Goal: Information Seeking & Learning: Find specific fact

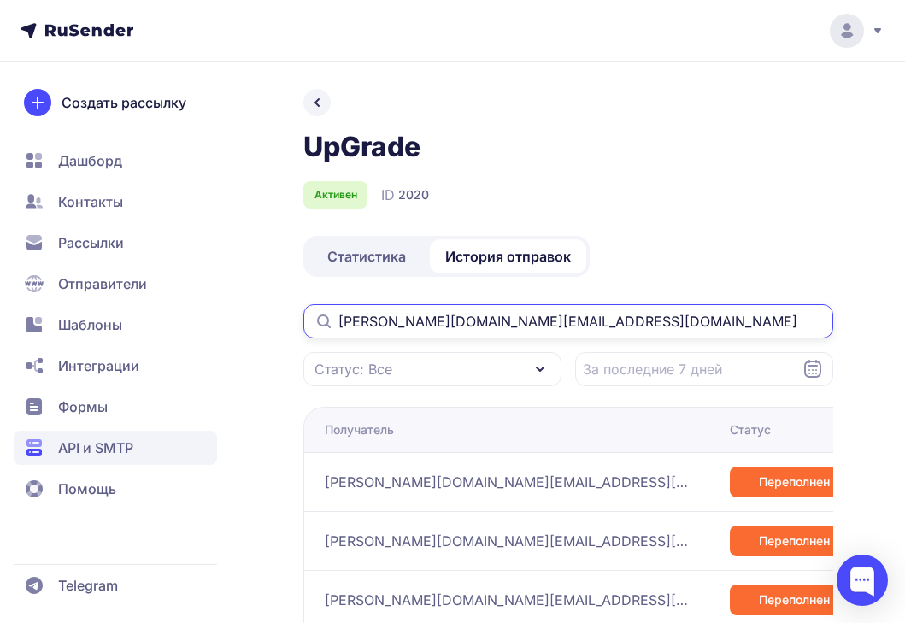
click at [408, 318] on input "[PERSON_NAME][DOMAIN_NAME][EMAIL_ADDRESS][DOMAIN_NAME]" at bounding box center [568, 321] width 530 height 34
paste input "kykyu"
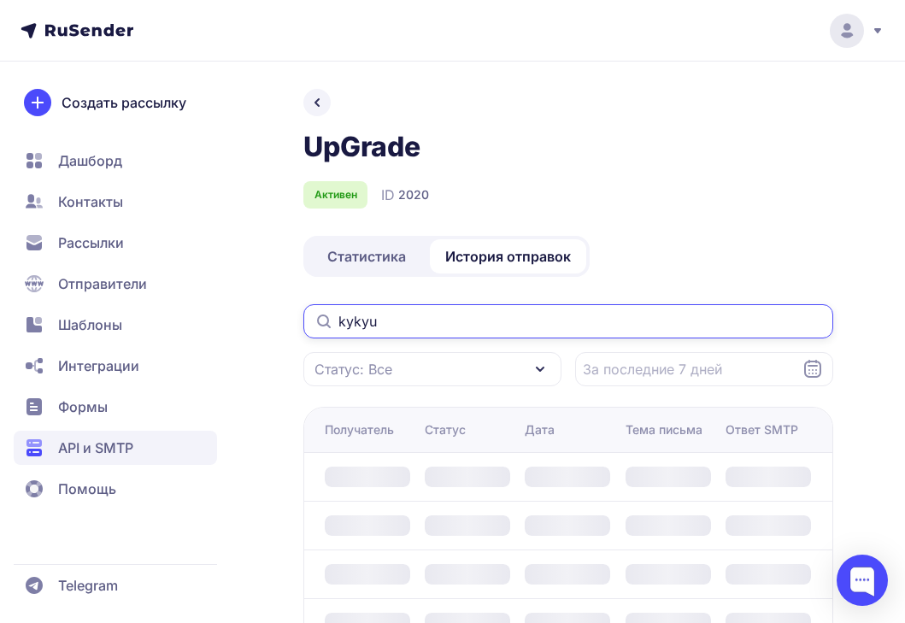
type input "kykyu"
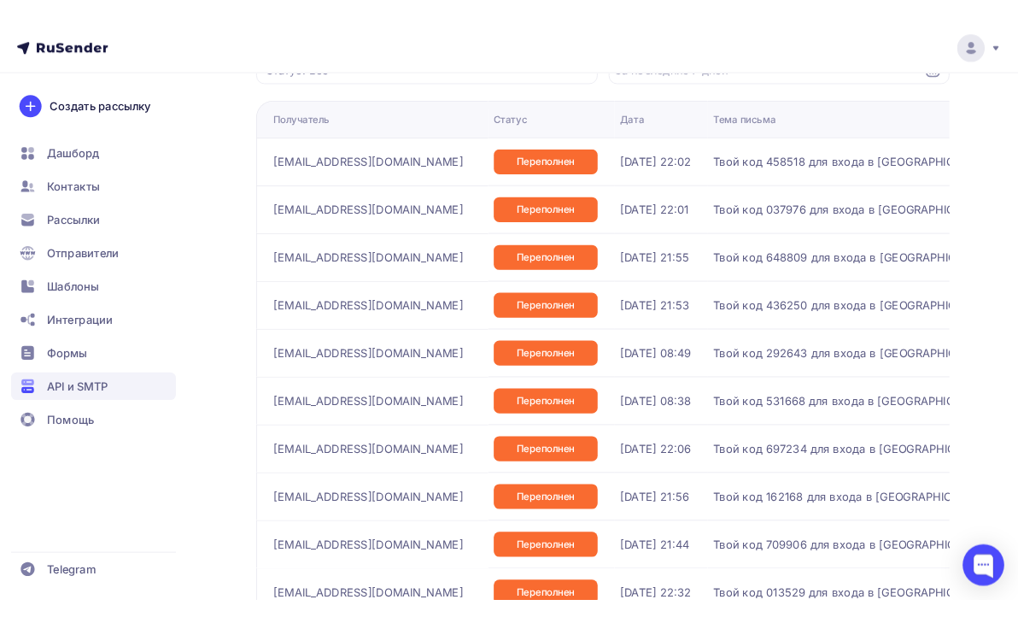
scroll to position [273, 0]
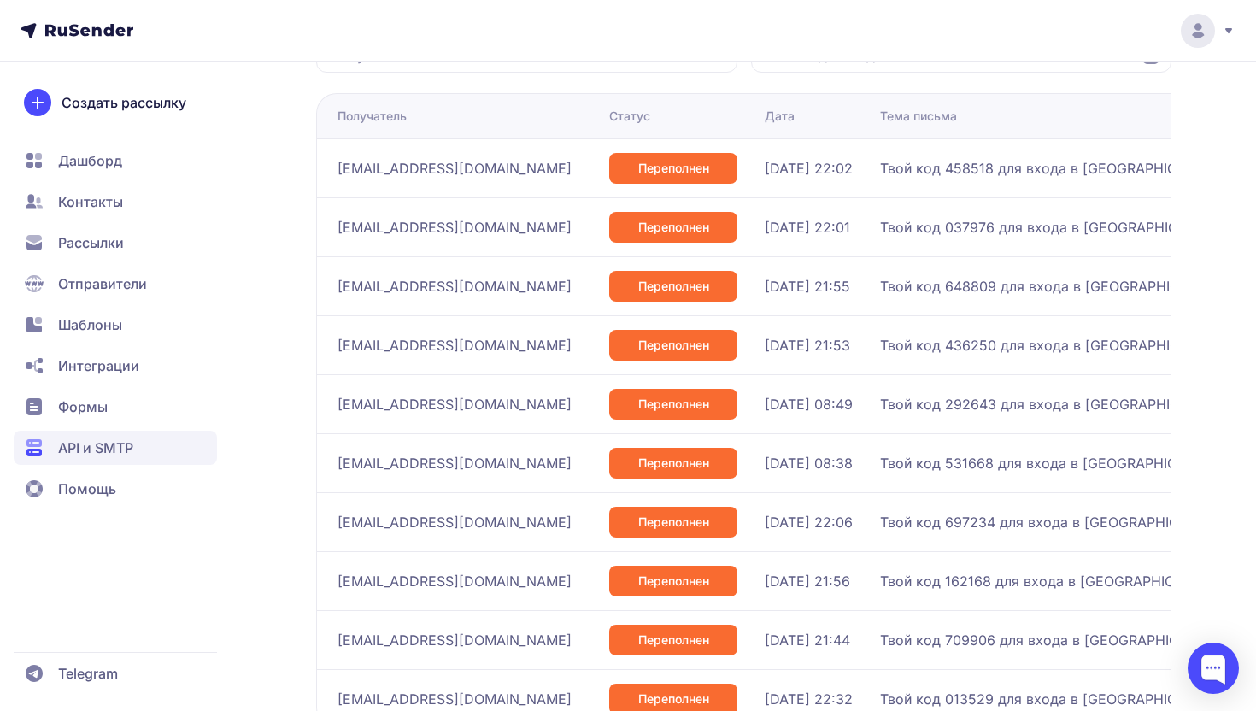
click at [904, 348] on span "Твой код 436250 для входа в [GEOGRAPHIC_DATA]" at bounding box center [1053, 345] width 346 height 21
click at [369, 343] on span "[EMAIL_ADDRESS][DOMAIN_NAME]" at bounding box center [454, 345] width 234 height 21
copy div "[EMAIL_ADDRESS][DOMAIN_NAME]"
